Goal: Information Seeking & Learning: Learn about a topic

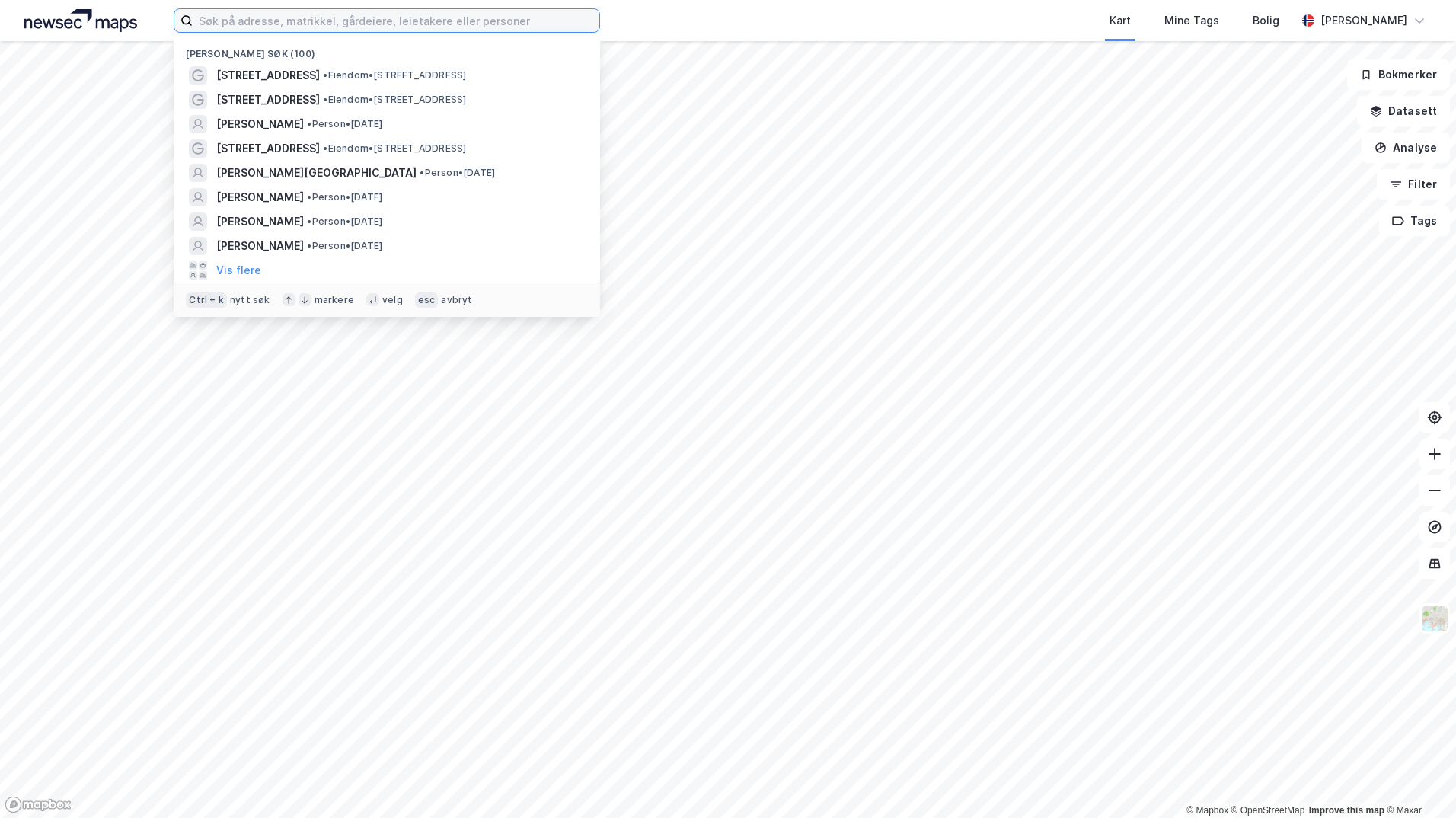
click at [316, 17] on input at bounding box center [396, 20] width 406 height 23
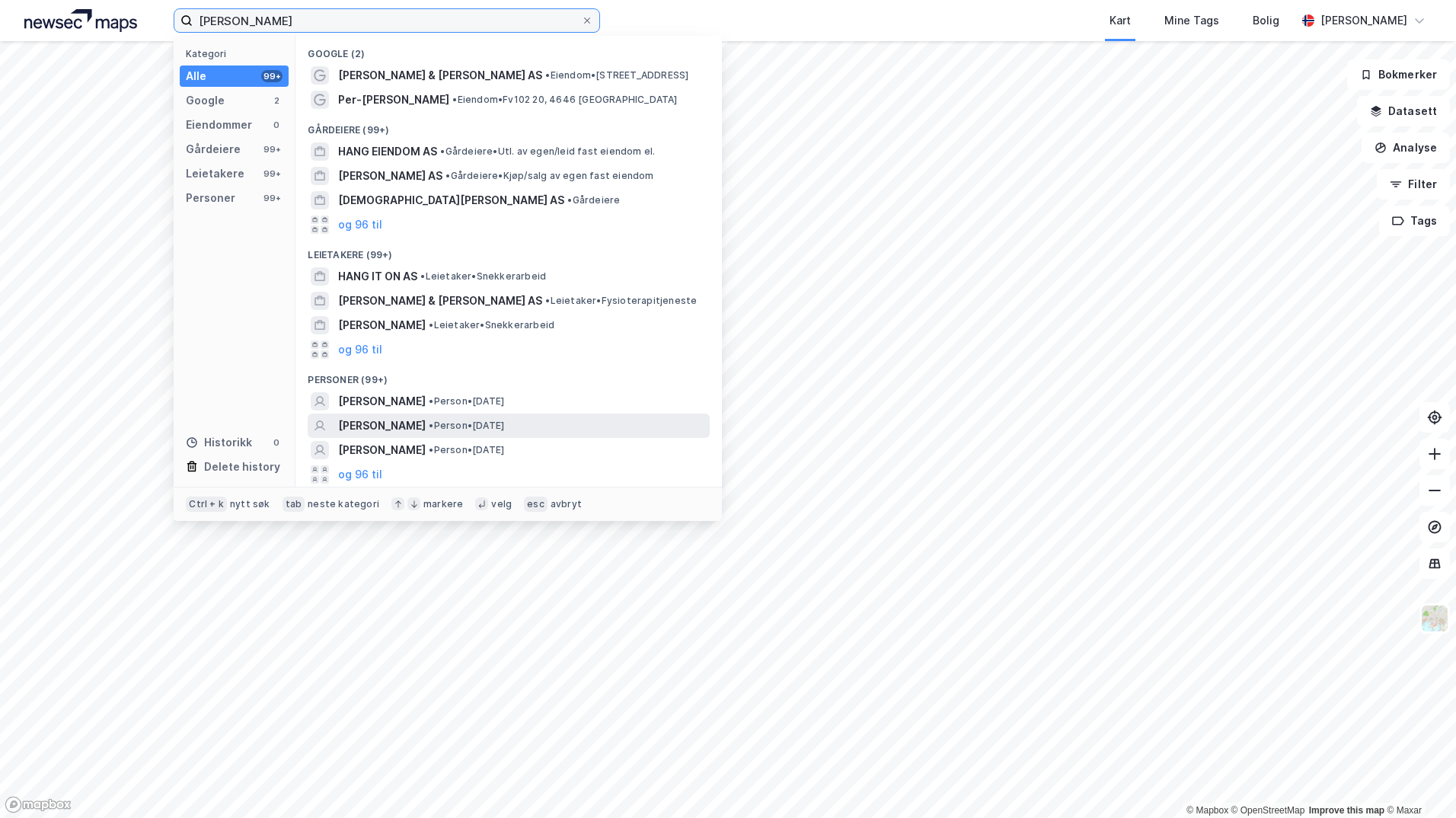
type input "[PERSON_NAME]"
click at [467, 426] on span "• Person • [DATE]" at bounding box center [466, 425] width 75 height 12
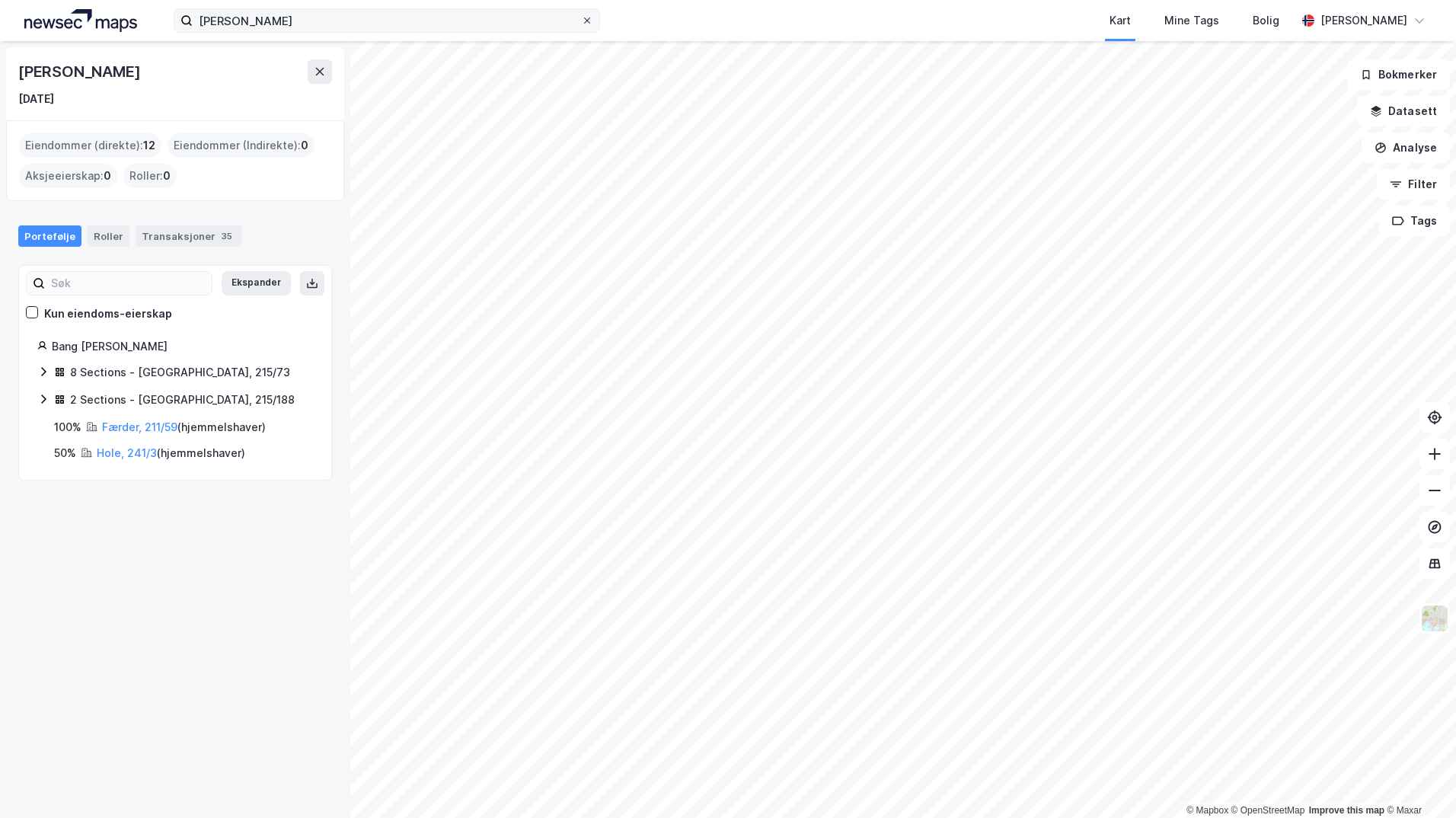
click at [588, 23] on icon at bounding box center [587, 20] width 9 height 9
click at [581, 23] on input "[PERSON_NAME]" at bounding box center [387, 20] width 388 height 23
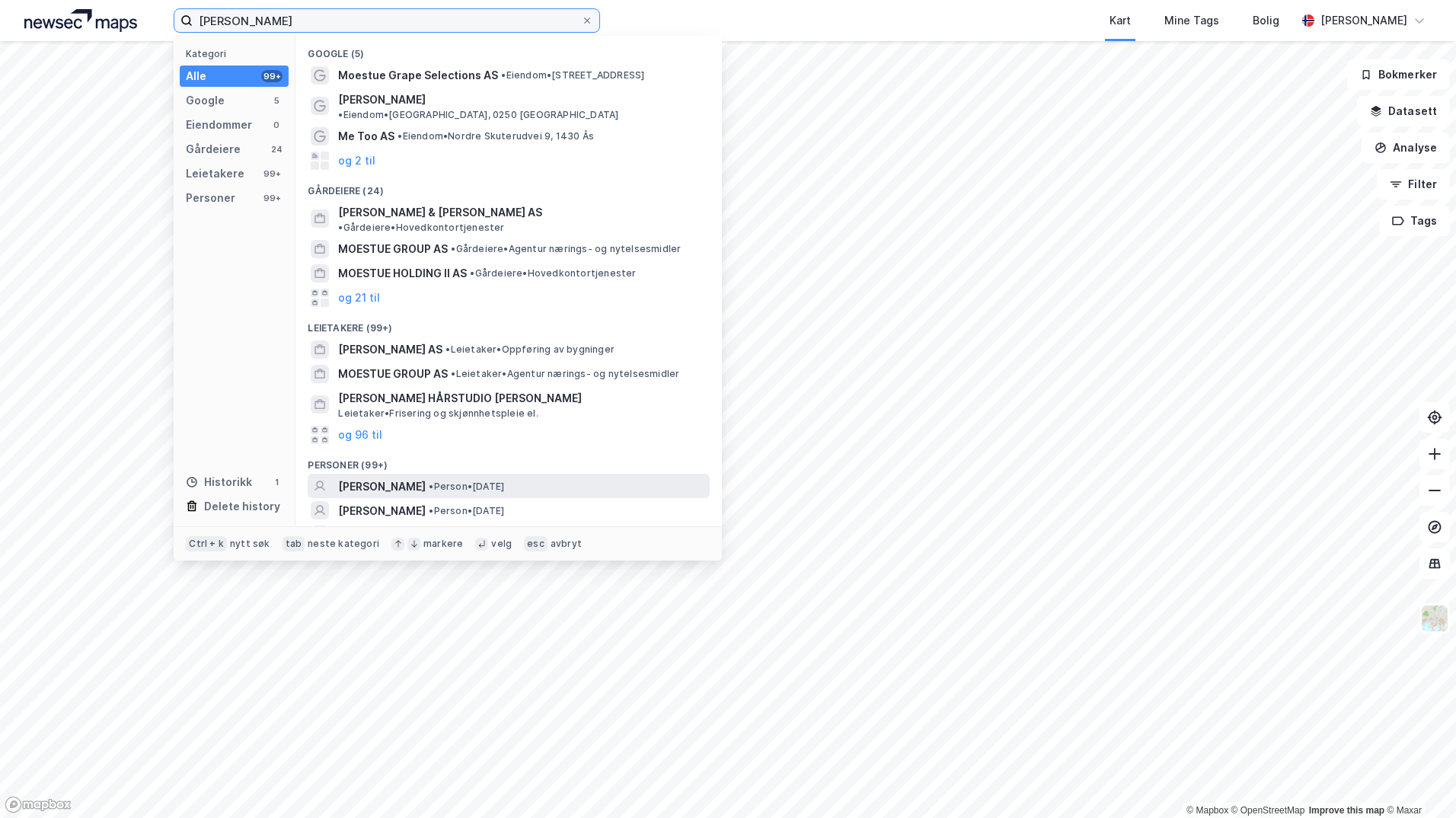
type input "[PERSON_NAME]"
click at [399, 478] on span "[PERSON_NAME]" at bounding box center [381, 487] width 87 height 18
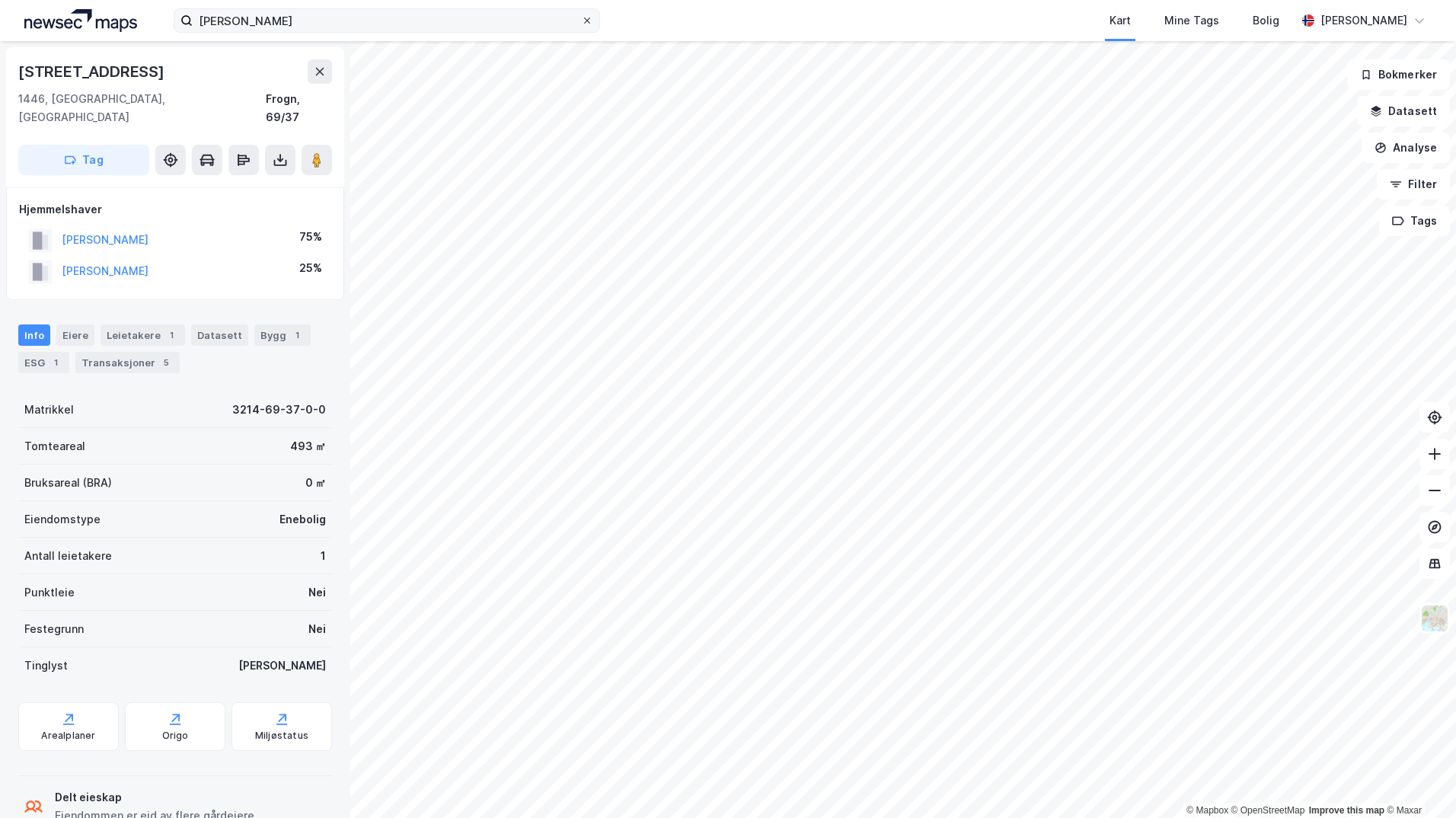
click at [587, 20] on icon at bounding box center [587, 20] width 6 height 6
click at [581, 20] on input "[PERSON_NAME]" at bounding box center [387, 20] width 388 height 23
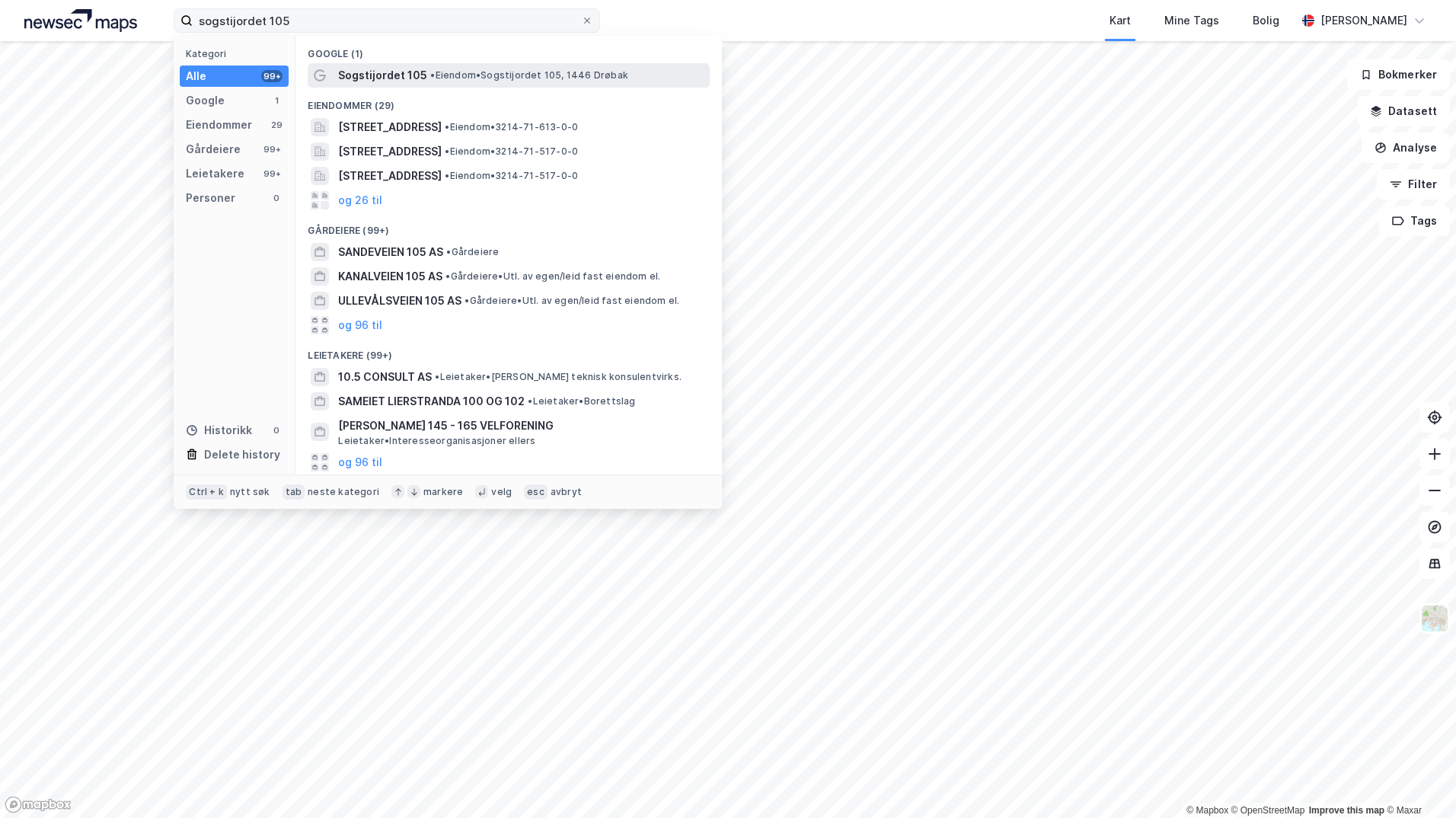
click at [449, 73] on span "• Eiendom • [STREET_ADDRESS]" at bounding box center [529, 75] width 198 height 12
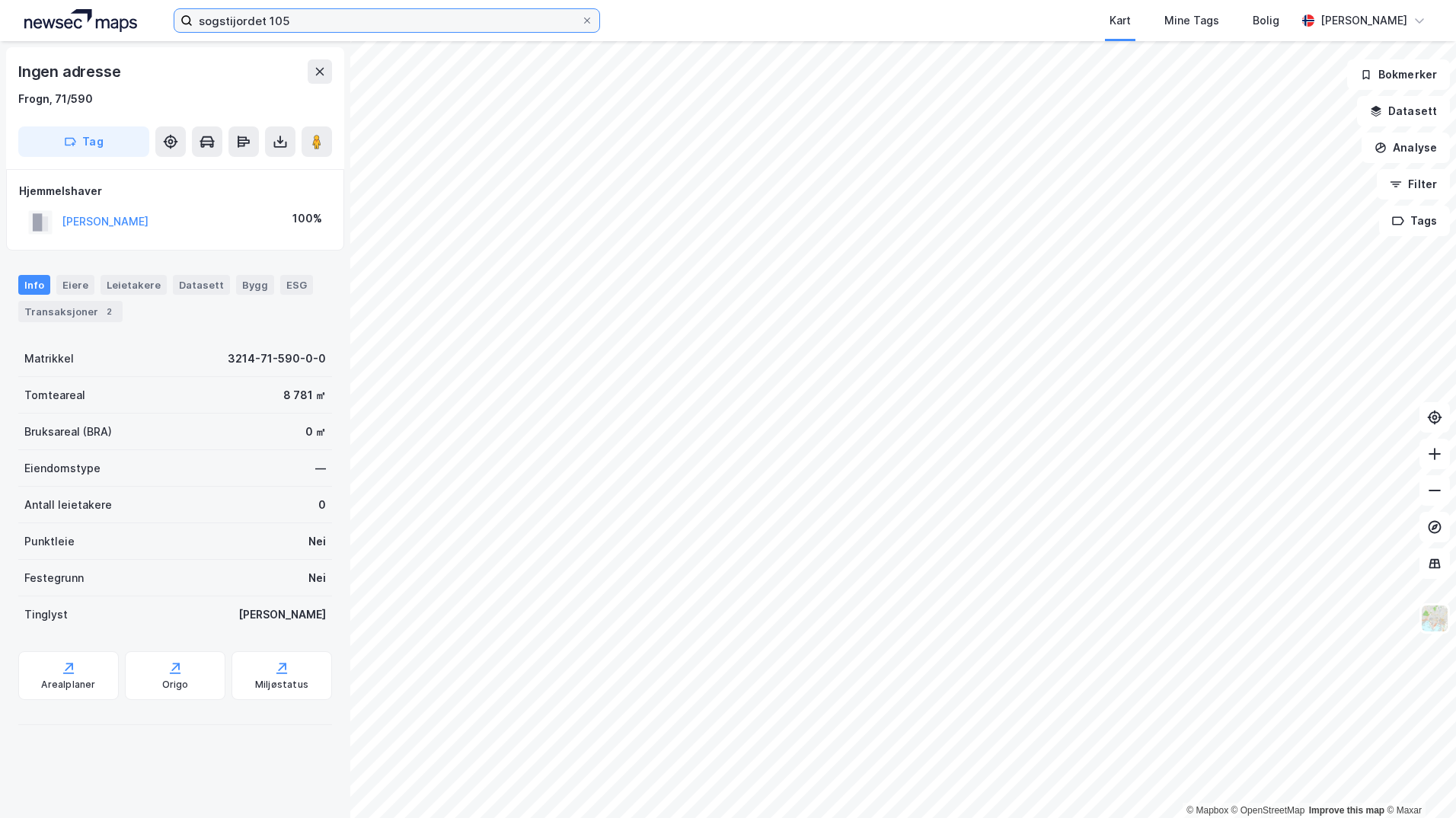
click at [305, 22] on input "sogstijordet 105" at bounding box center [387, 20] width 388 height 23
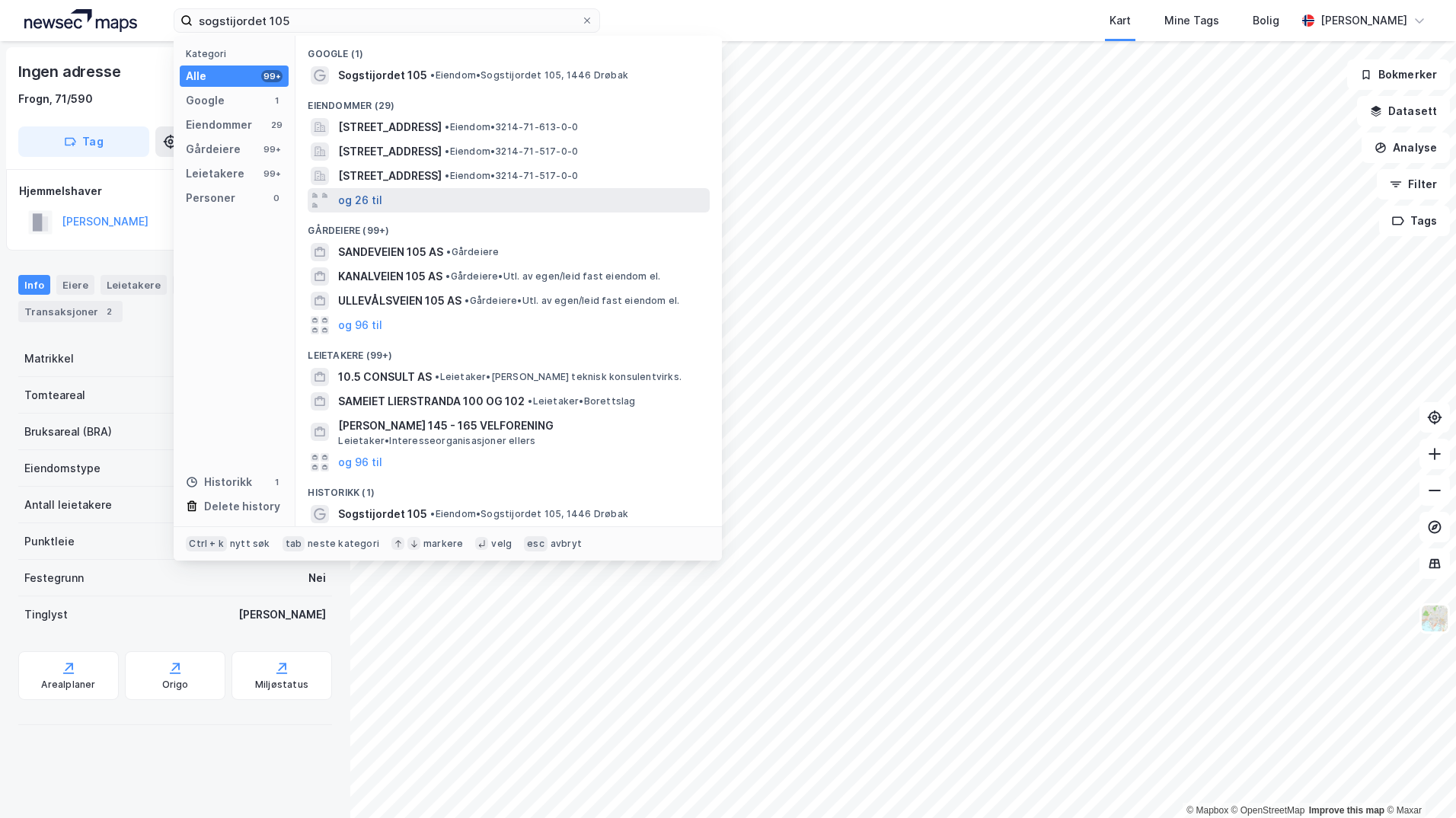
click at [358, 205] on button "og 26 til" at bounding box center [360, 200] width 44 height 18
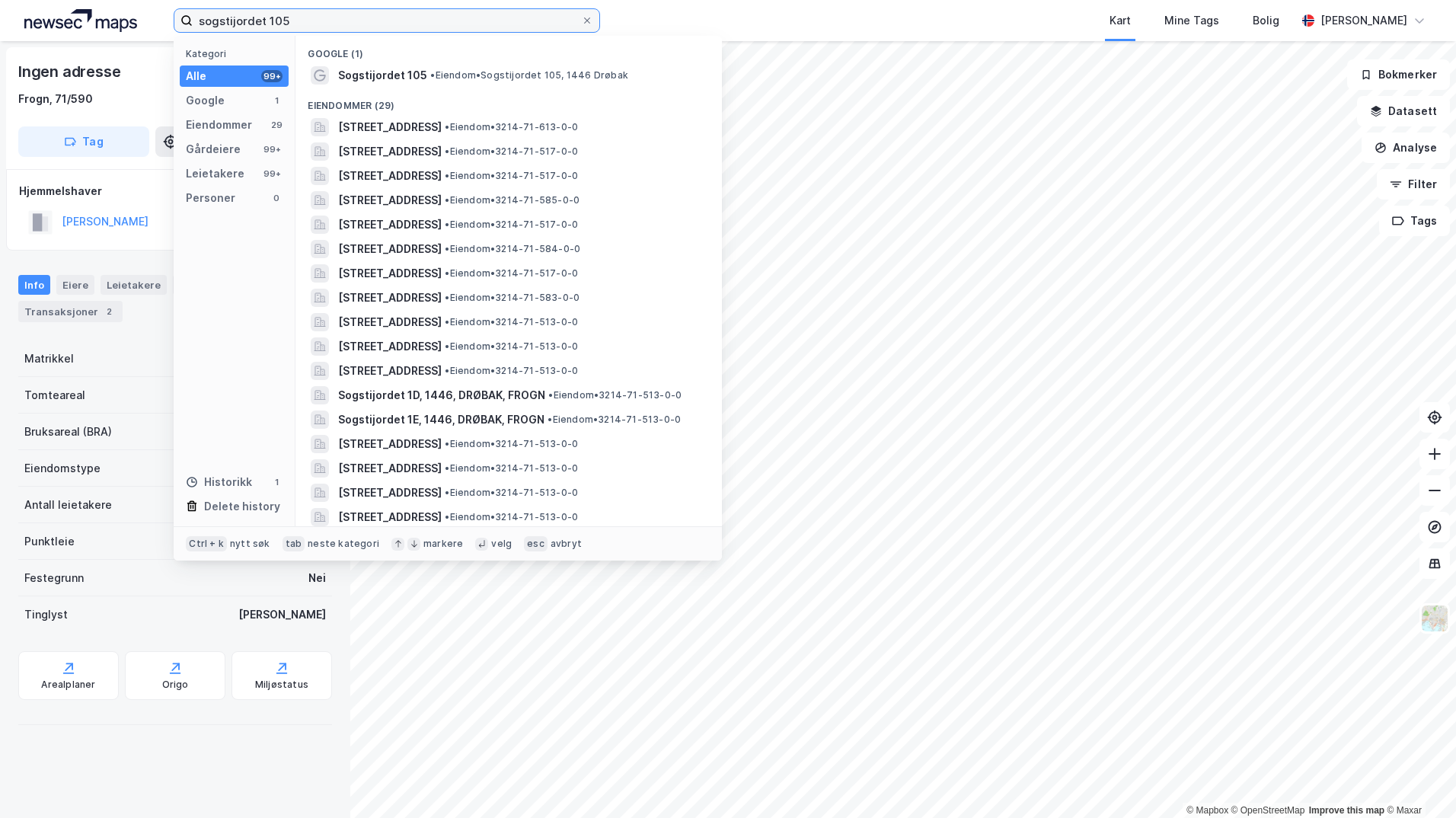
drag, startPoint x: 266, startPoint y: 17, endPoint x: 364, endPoint y: 18, distance: 98.0
click at [364, 19] on input "sogstijordet 105" at bounding box center [387, 20] width 388 height 23
type input "sogstijordet"
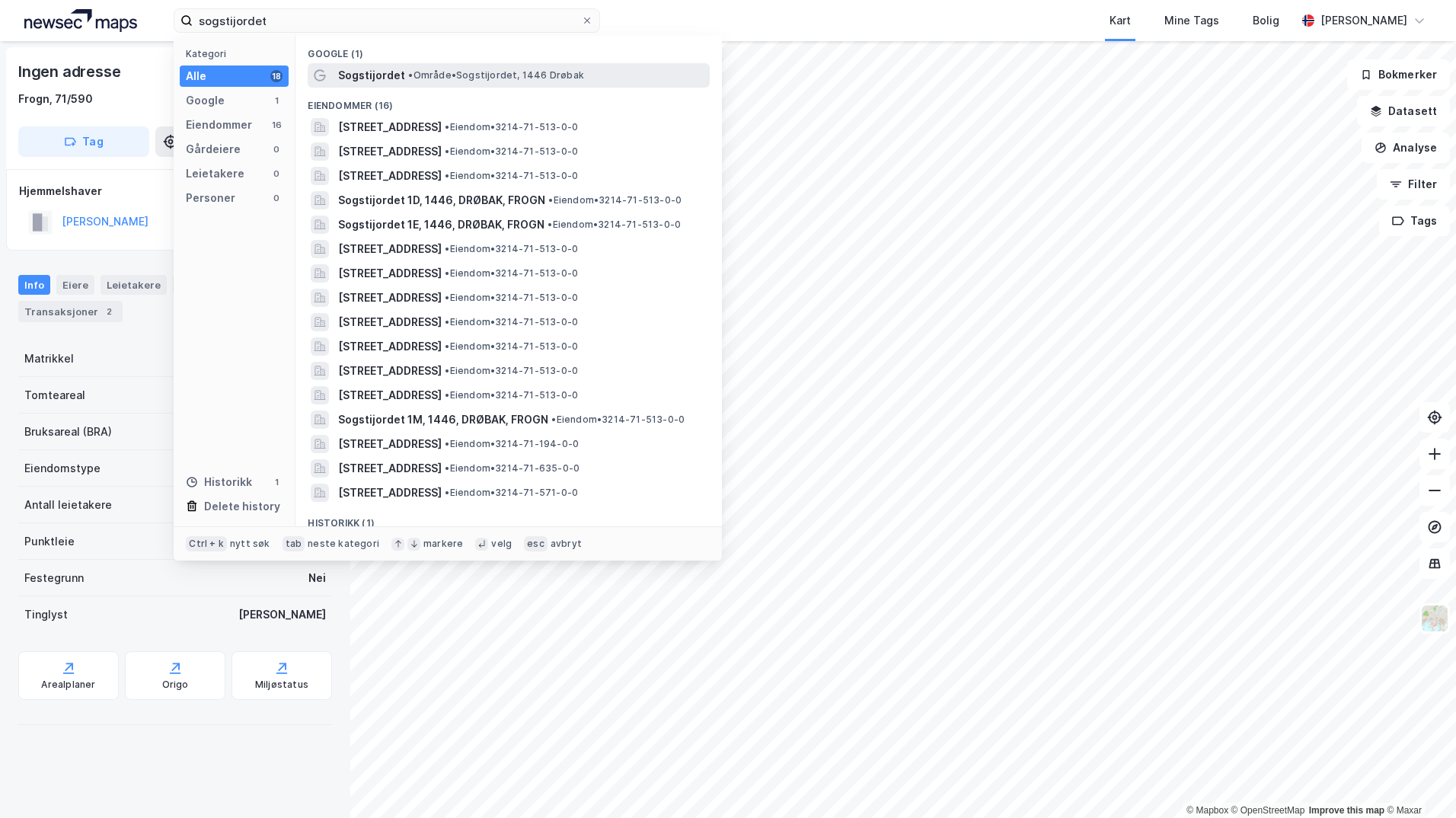
click at [411, 80] on span "•" at bounding box center [411, 75] width 5 height 11
